Goal: Information Seeking & Learning: Check status

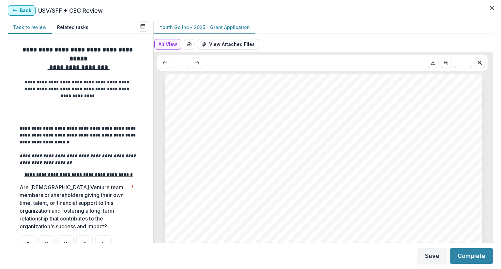
scroll to position [247, 0]
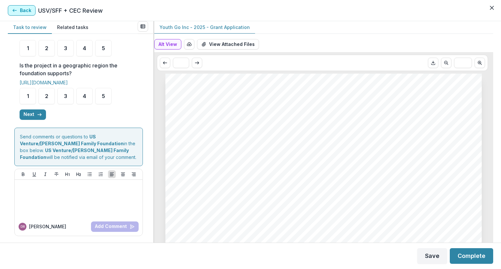
click at [27, 10] on button "Back" at bounding box center [22, 10] width 28 height 10
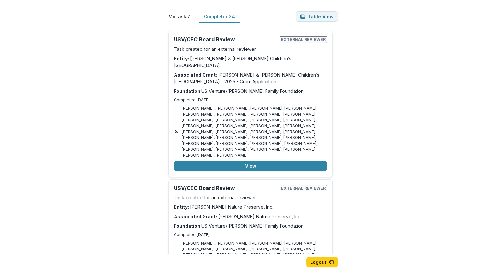
click at [225, 17] on button "Completed 24" at bounding box center [219, 16] width 41 height 13
click at [432, 111] on div "My tasks 1 Completed 24 Table View USV/SFF + CEC Review External reviewer Task …" at bounding box center [250, 134] width 501 height 269
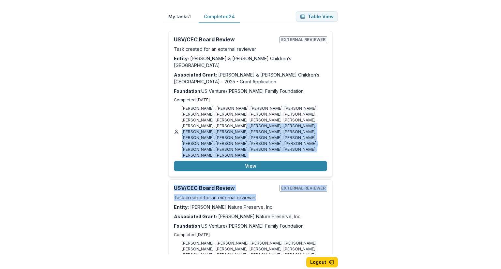
drag, startPoint x: 432, startPoint y: 111, endPoint x: 433, endPoint y: 180, distance: 69.5
click at [433, 180] on div "My tasks 1 Completed 24 Table View USV/SFF + CEC Review External reviewer Task …" at bounding box center [250, 134] width 501 height 269
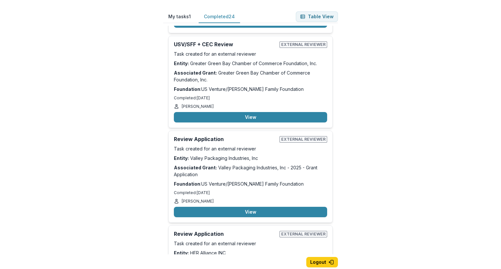
scroll to position [2046, 0]
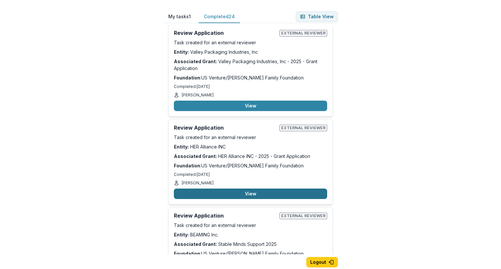
click at [231, 189] on button "View" at bounding box center [250, 194] width 153 height 10
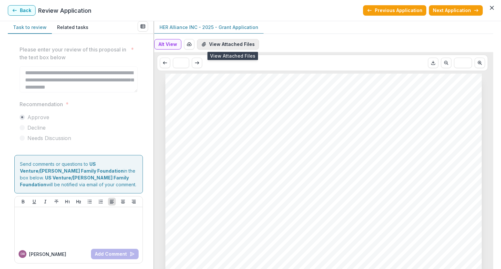
click at [239, 43] on button "View Attached Files" at bounding box center [228, 44] width 62 height 10
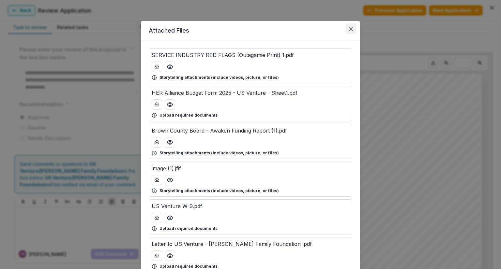
click at [349, 28] on icon "Close" at bounding box center [351, 29] width 4 height 4
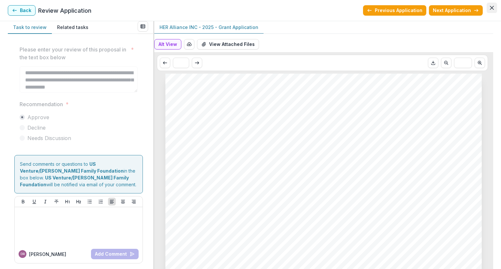
click at [491, 9] on icon "Close" at bounding box center [492, 8] width 4 height 4
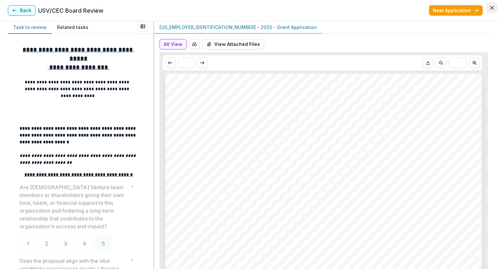
click at [492, 8] on icon "Close" at bounding box center [492, 8] width 4 height 4
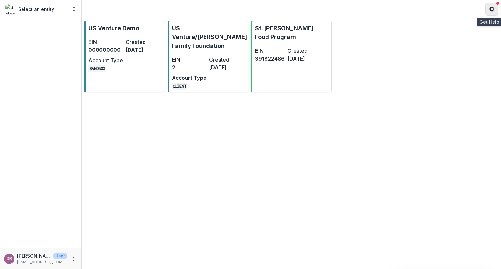
click at [493, 11] on icon "Get Help" at bounding box center [491, 9] width 5 height 5
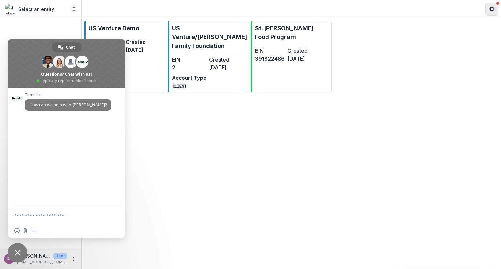
click at [493, 11] on icon "Get Help" at bounding box center [491, 9] width 5 height 5
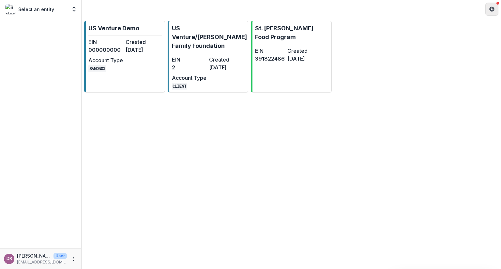
click at [493, 11] on icon "Get Help" at bounding box center [491, 9] width 5 height 5
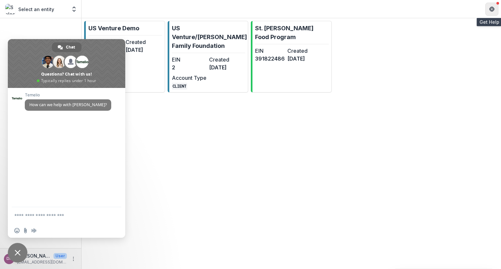
click at [493, 11] on icon "Get Help" at bounding box center [491, 9] width 5 height 5
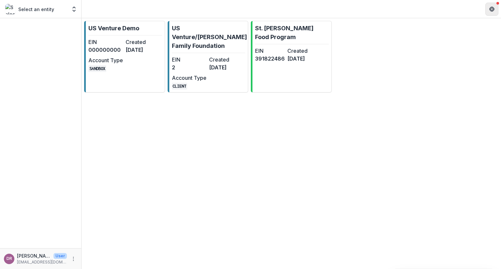
click at [492, 6] on button "Get Help" at bounding box center [491, 9] width 13 height 13
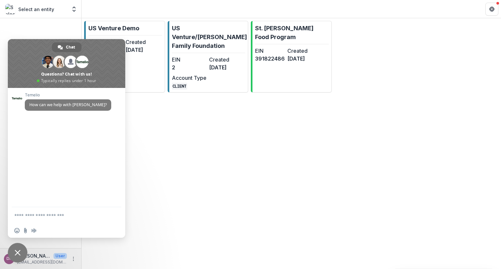
click at [443, 149] on div "US Venture Demo EIN 000000000 Created [DATE] Account Type SANDBOX US Venture/[P…" at bounding box center [291, 143] width 419 height 251
click at [18, 252] on span "Close chat" at bounding box center [18, 253] width 6 height 6
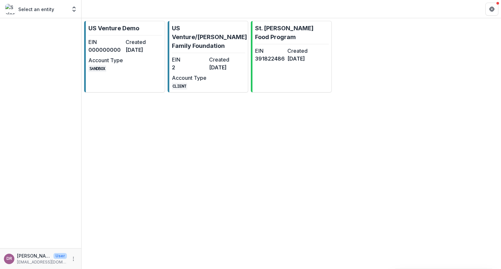
click at [30, 264] on p "[EMAIL_ADDRESS][DOMAIN_NAME]" at bounding box center [42, 263] width 50 height 6
click at [72, 260] on icon "More" at bounding box center [73, 259] width 5 height 5
click at [57, 6] on div "Select an entity" at bounding box center [36, 9] width 62 height 10
click at [492, 9] on icon "Get Help" at bounding box center [491, 9] width 5 height 5
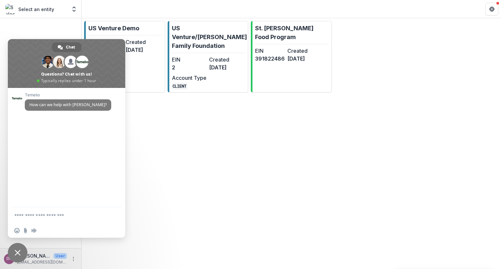
click at [406, 125] on div "US Venture Demo EIN 000000000 Created [DATE] Account Type SANDBOX US Venture/[P…" at bounding box center [291, 143] width 419 height 251
click at [191, 39] on p "US Venture/[PERSON_NAME] Family Foundation" at bounding box center [209, 37] width 75 height 26
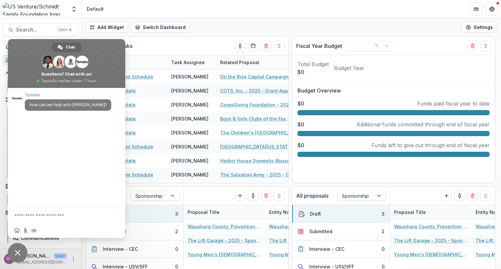
click at [143, 11] on header "Default" at bounding box center [291, 9] width 419 height 18
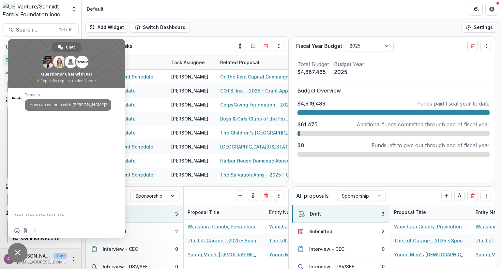
click at [18, 255] on span "Close chat" at bounding box center [18, 253] width 6 height 6
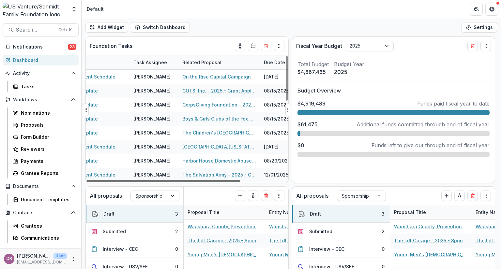
scroll to position [0, 58]
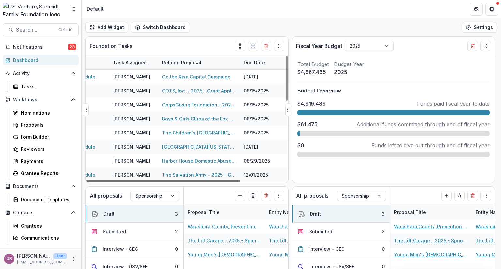
drag, startPoint x: 209, startPoint y: 183, endPoint x: 270, endPoint y: 181, distance: 60.7
click at [240, 181] on div at bounding box center [163, 181] width 154 height 2
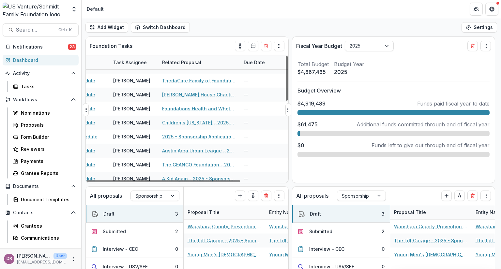
scroll to position [223, 58]
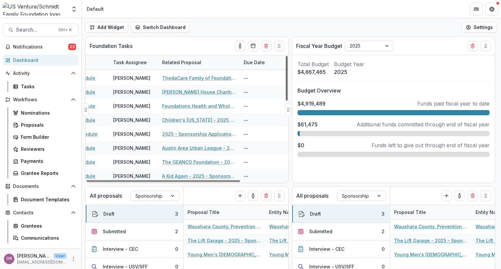
drag, startPoint x: 286, startPoint y: 95, endPoint x: 296, endPoint y: 189, distance: 94.2
click at [288, 101] on div at bounding box center [287, 78] width 2 height 45
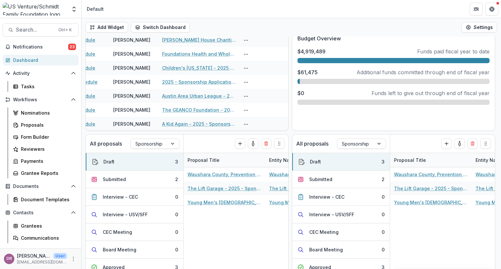
scroll to position [64, 0]
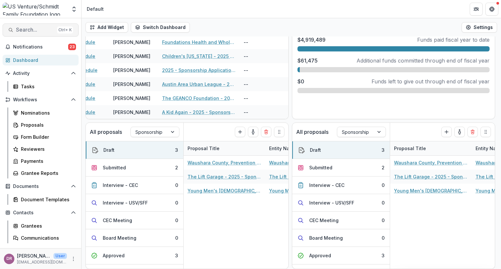
click at [41, 28] on span "Search..." at bounding box center [35, 30] width 38 height 6
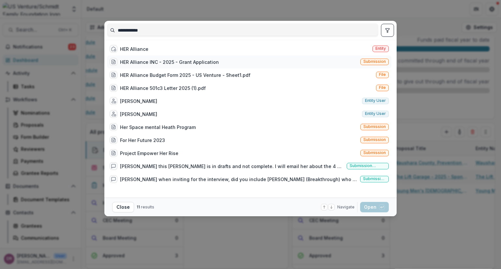
type input "**********"
click at [146, 57] on div "HER Alliance INC - 2025 - Grant Application Submission" at bounding box center [249, 61] width 284 height 13
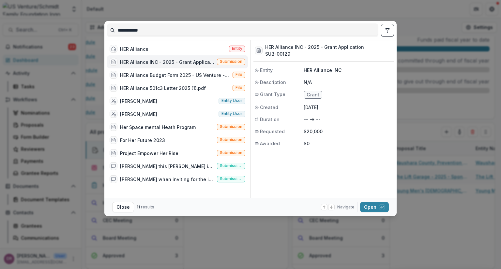
click at [148, 64] on div "HER Alliance INC - 2025 - Grant Application" at bounding box center [167, 62] width 94 height 7
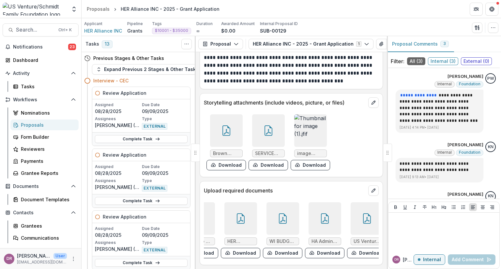
scroll to position [0, 116]
click at [354, 225] on div at bounding box center [363, 219] width 33 height 33
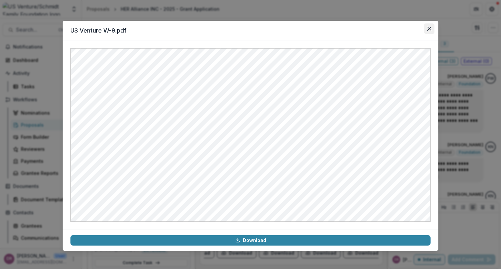
click at [429, 29] on icon "Close" at bounding box center [429, 29] width 4 height 4
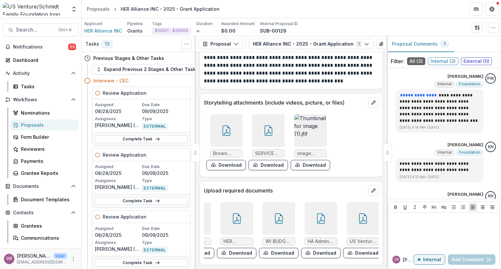
scroll to position [0, 0]
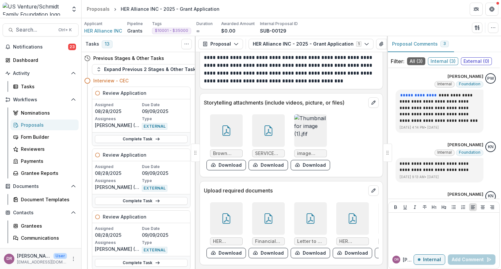
click at [219, 211] on div at bounding box center [226, 219] width 33 height 33
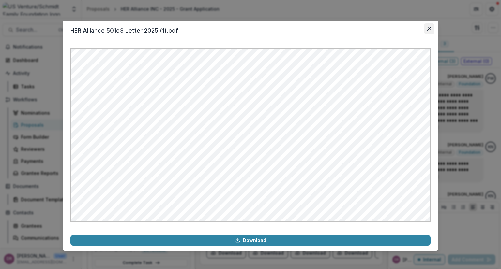
click at [432, 31] on button "Close" at bounding box center [429, 28] width 10 height 10
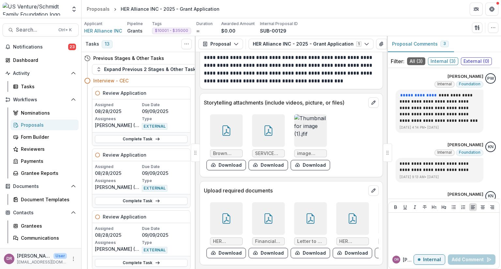
click at [347, 218] on icon at bounding box center [352, 219] width 10 height 10
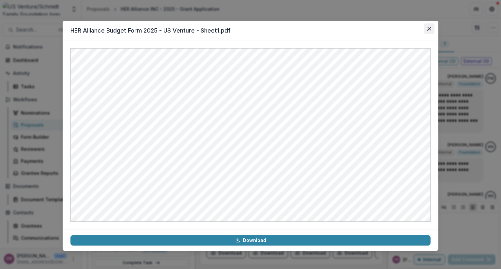
click at [429, 30] on icon "Close" at bounding box center [429, 29] width 4 height 4
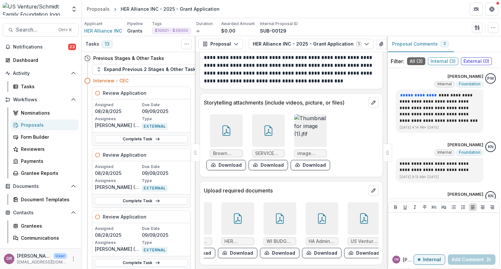
scroll to position [0, 116]
click at [260, 128] on div at bounding box center [268, 130] width 33 height 33
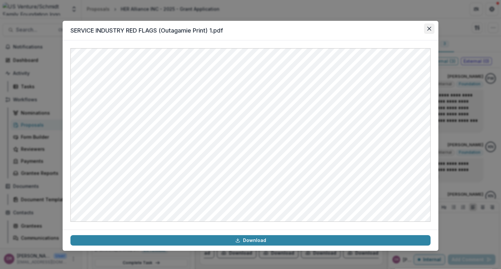
click at [433, 28] on button "Close" at bounding box center [429, 28] width 10 height 10
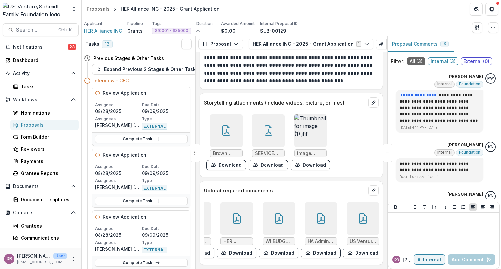
click at [225, 134] on div at bounding box center [226, 130] width 33 height 33
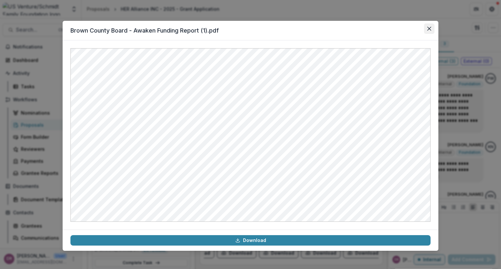
click at [429, 27] on icon "Close" at bounding box center [429, 29] width 4 height 4
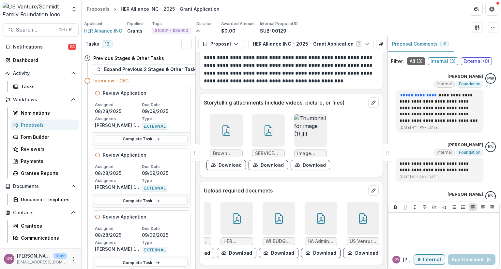
click at [224, 131] on icon at bounding box center [226, 131] width 8 height 10
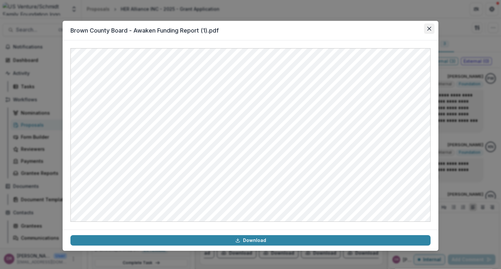
click at [433, 31] on button "Close" at bounding box center [429, 28] width 10 height 10
